Goal: Find contact information: Find contact information

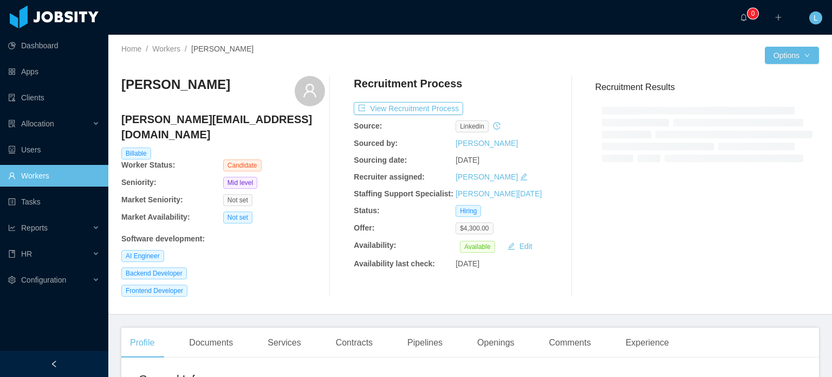
click at [213, 120] on h4 "[PERSON_NAME][EMAIL_ADDRESS][DOMAIN_NAME]" at bounding box center [223, 127] width 204 height 30
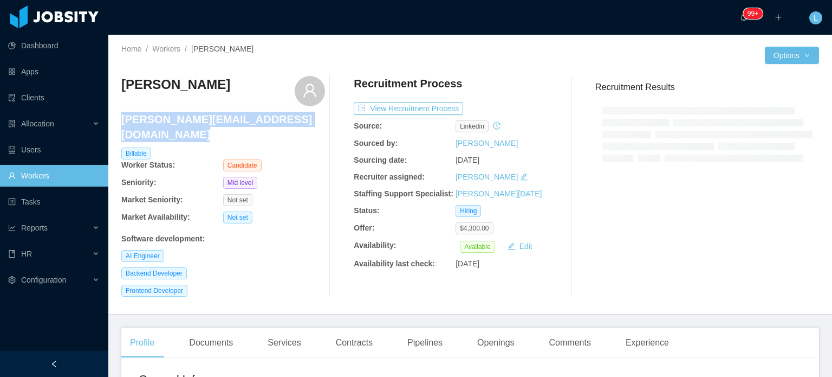
click at [213, 120] on h4 "[PERSON_NAME][EMAIL_ADDRESS][DOMAIN_NAME]" at bounding box center [223, 127] width 204 height 30
copy h4 "[PERSON_NAME][EMAIL_ADDRESS][DOMAIN_NAME]"
